Goal: Check status: Check status

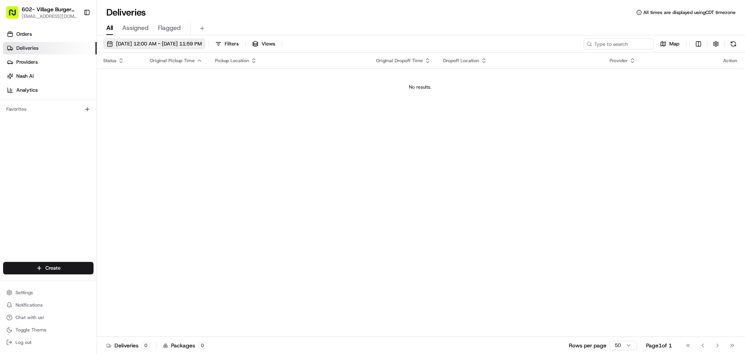
click at [133, 47] on button "[DATE] 12:00 AM - [DATE] 11:59 PM" at bounding box center [154, 43] width 102 height 11
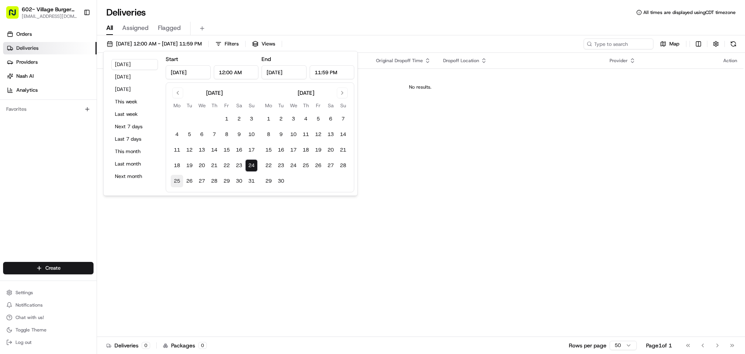
click at [177, 179] on button "25" at bounding box center [177, 181] width 12 height 12
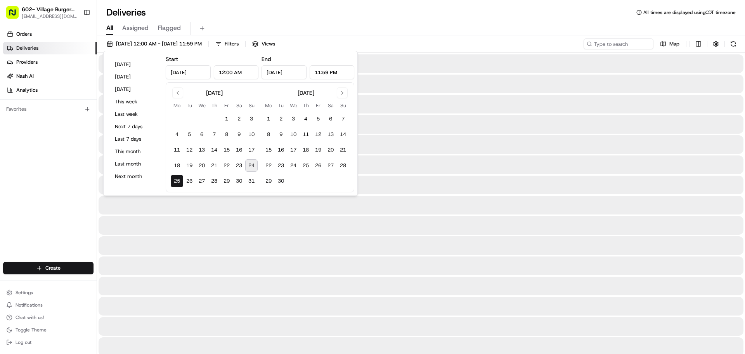
type input "[DATE]"
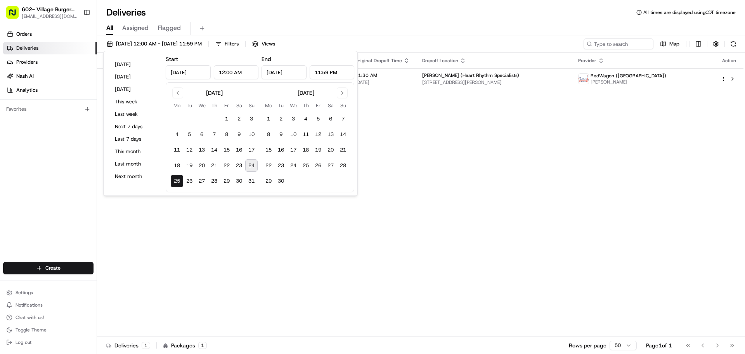
click at [423, 148] on div "Status Original Pickup Time Pickup Location Original Dropoff Time Dropoff Locat…" at bounding box center [420, 195] width 647 height 284
